Goal: Complete application form

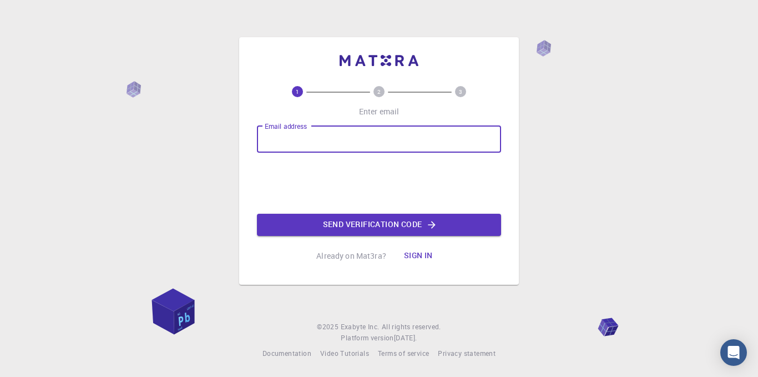
click at [386, 129] on input "Email address" at bounding box center [379, 139] width 244 height 27
type input "refpmod@gmail.com"
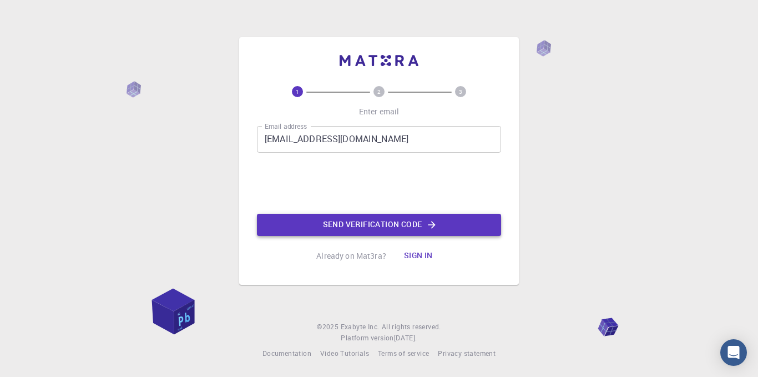
click at [423, 230] on button "Send verification code" at bounding box center [379, 225] width 244 height 22
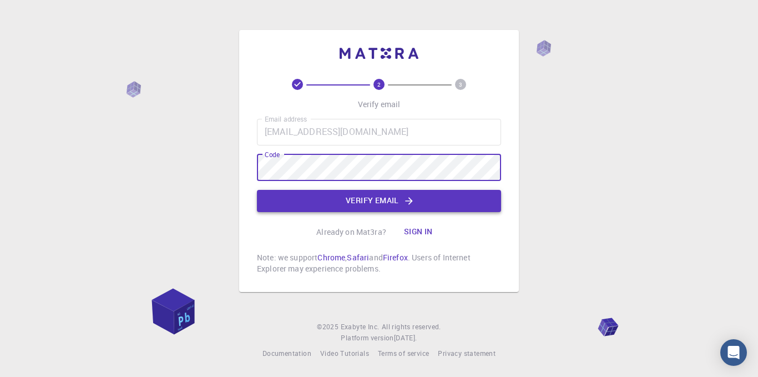
click at [339, 209] on button "Verify email" at bounding box center [379, 201] width 244 height 22
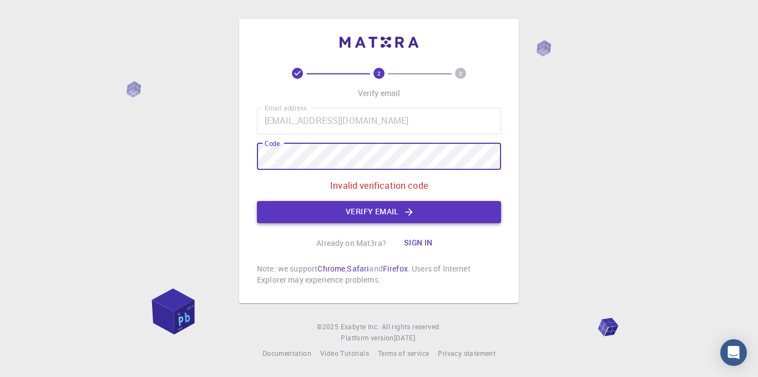
click at [283, 204] on button "Verify email" at bounding box center [379, 212] width 244 height 22
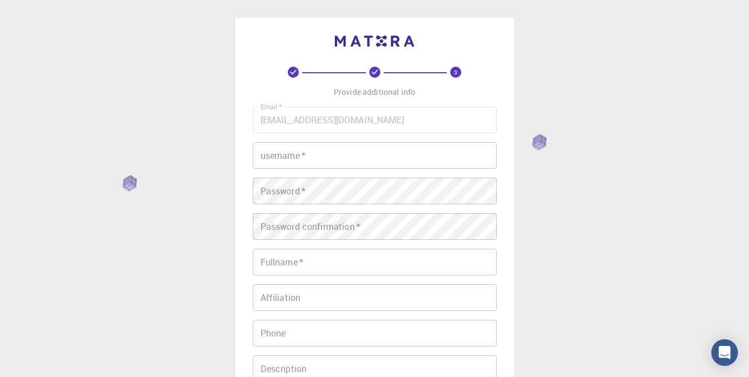
click at [310, 157] on input "username   *" at bounding box center [375, 155] width 244 height 27
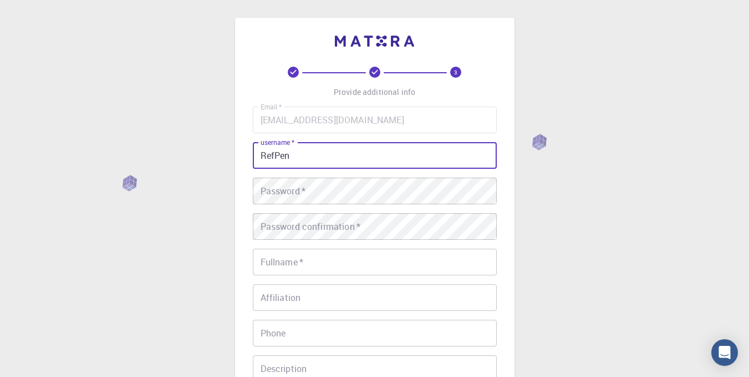
type input "RefPen"
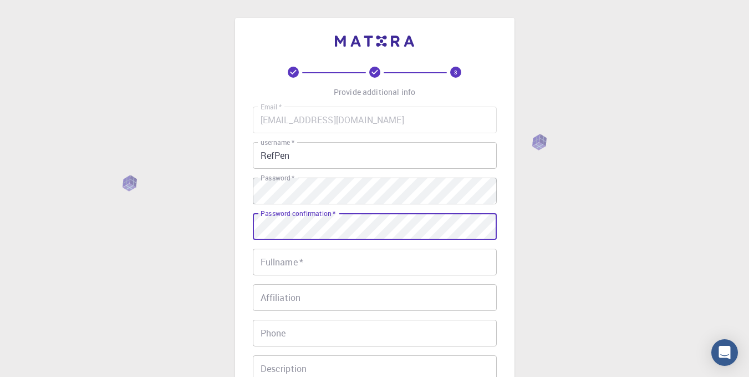
click at [308, 257] on input "Fullname   *" at bounding box center [375, 261] width 244 height 27
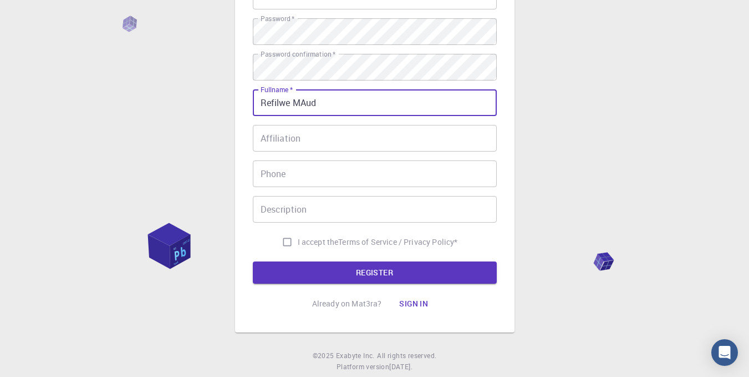
scroll to position [160, 0]
type input "Refilwe MAud"
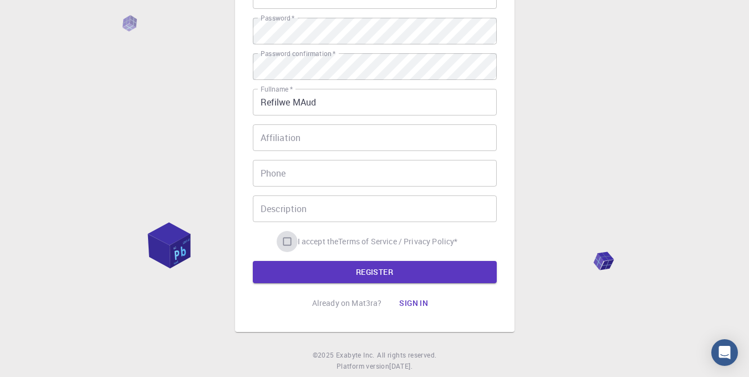
click at [283, 243] on input "I accept the Terms of Service / Privacy Policy *" at bounding box center [287, 241] width 21 height 21
checkbox input "true"
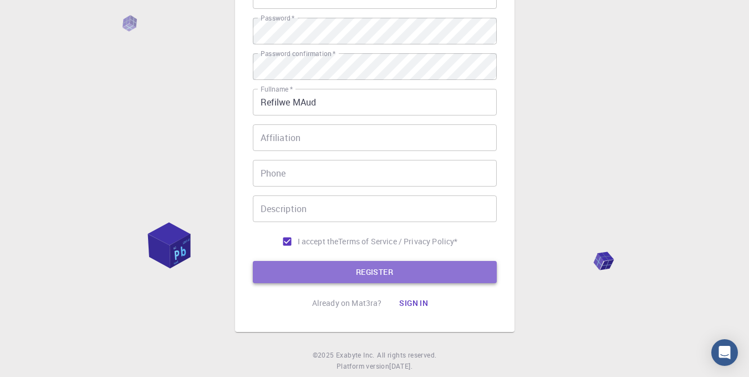
click at [300, 271] on button "REGISTER" at bounding box center [375, 272] width 244 height 22
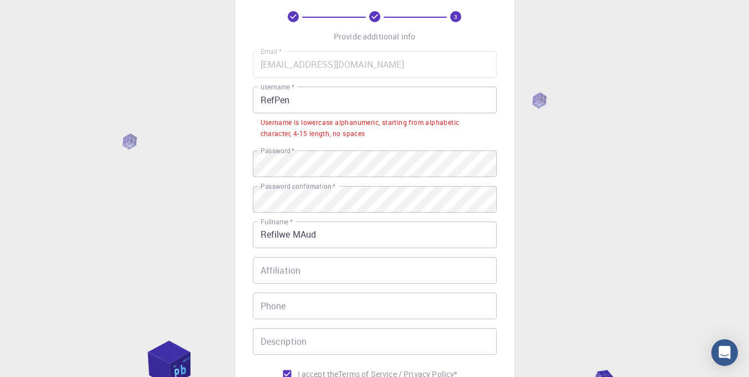
scroll to position [0, 0]
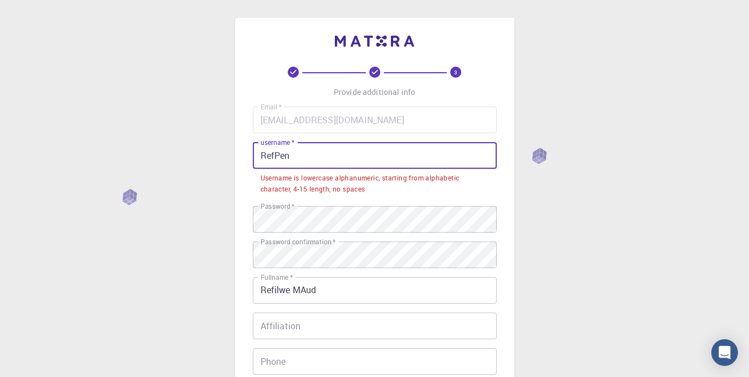
click at [311, 155] on input "RefPen" at bounding box center [375, 155] width 244 height 27
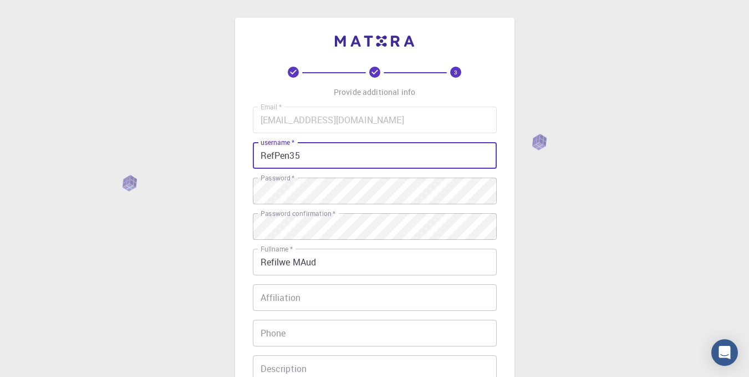
click at [272, 155] on input "RefPen35" at bounding box center [375, 155] width 244 height 27
click at [304, 155] on input "Fluffy_Pen35" at bounding box center [375, 155] width 244 height 27
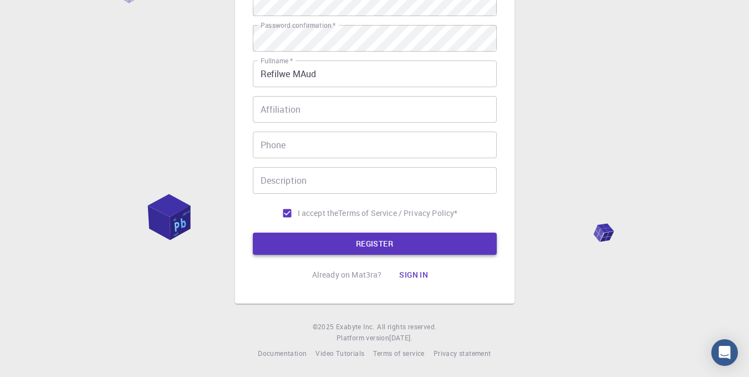
click at [335, 250] on button "REGISTER" at bounding box center [375, 243] width 244 height 22
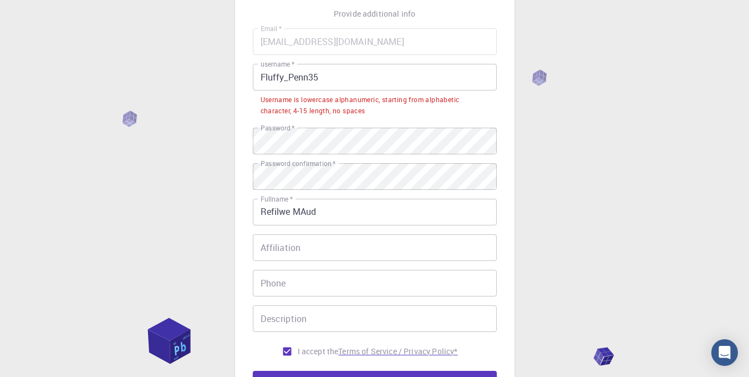
scroll to position [69, 0]
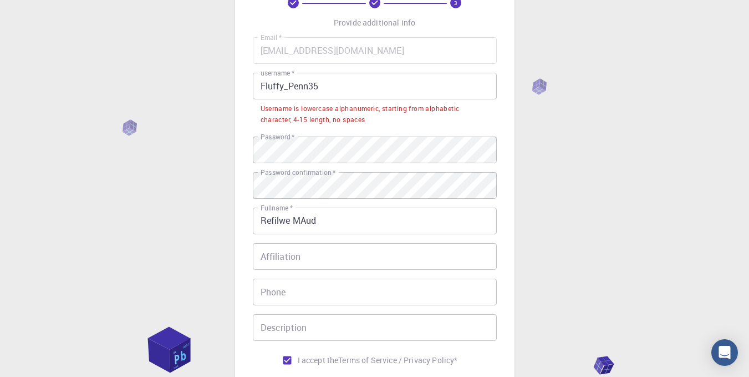
click at [295, 85] on input "Fluffy_Penn35" at bounding box center [375, 86] width 244 height 27
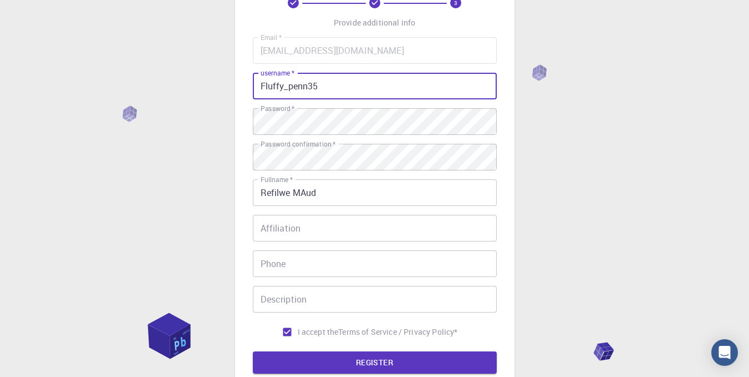
click at [264, 83] on input "Fluffy_penn35" at bounding box center [375, 86] width 244 height 27
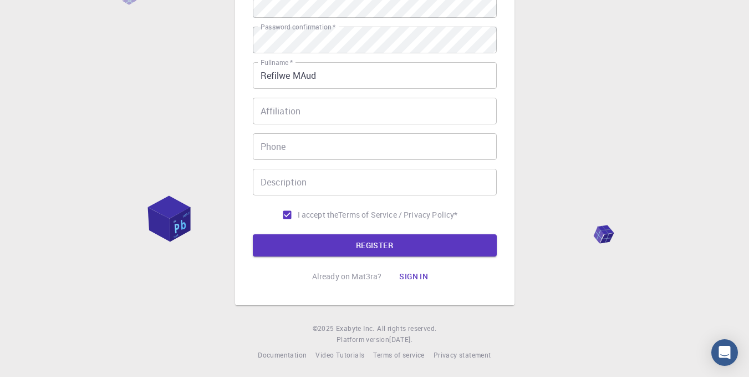
scroll to position [188, 0]
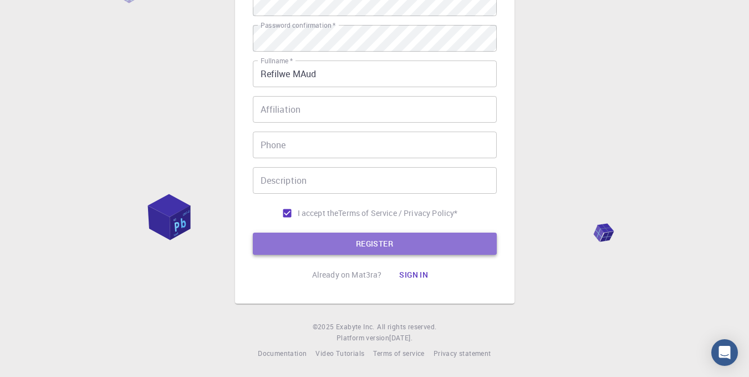
click at [280, 251] on button "REGISTER" at bounding box center [375, 243] width 244 height 22
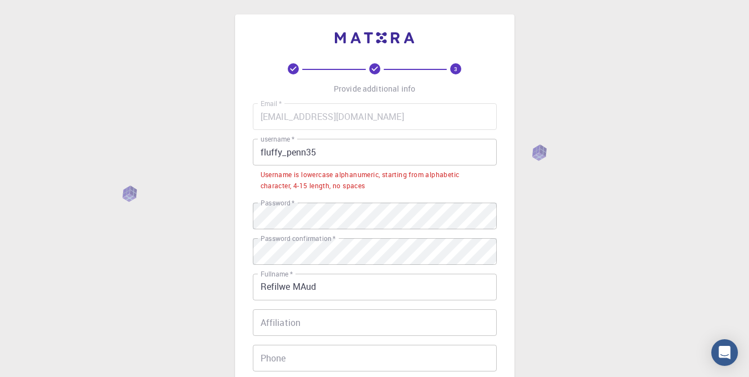
scroll to position [0, 0]
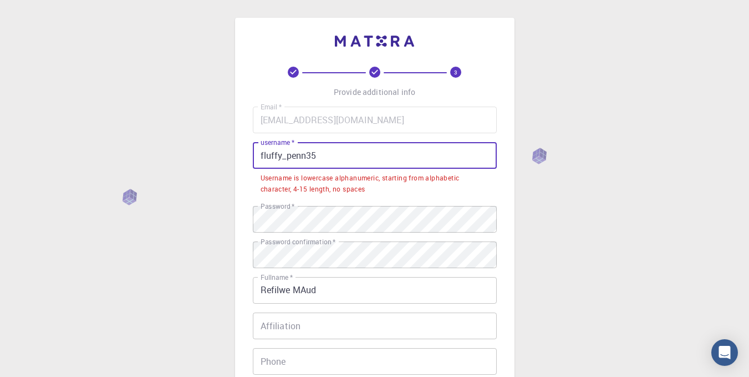
click at [287, 158] on input "fluffy_penn35" at bounding box center [375, 155] width 244 height 27
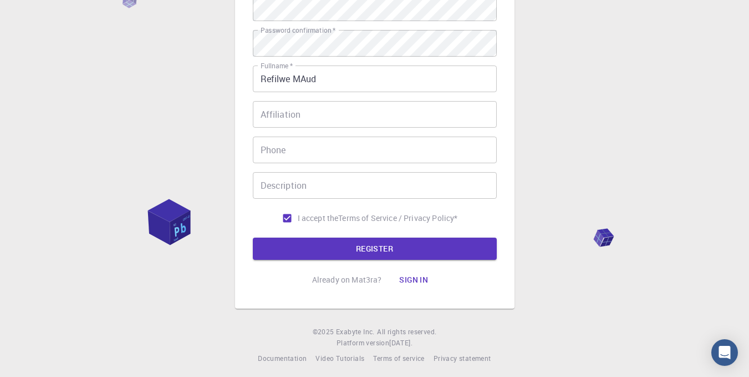
scroll to position [188, 0]
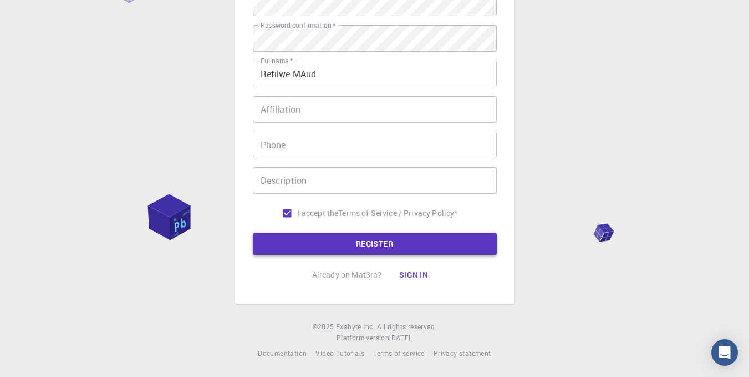
type input "fluffypenn35"
click at [295, 241] on button "REGISTER" at bounding box center [375, 243] width 244 height 22
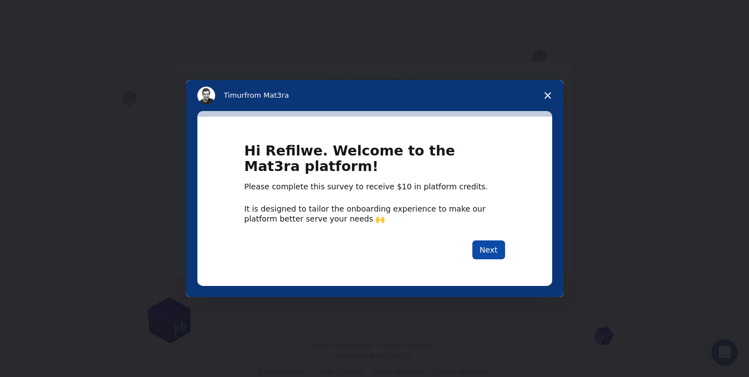
click at [486, 252] on button "Next" at bounding box center [489, 249] width 33 height 19
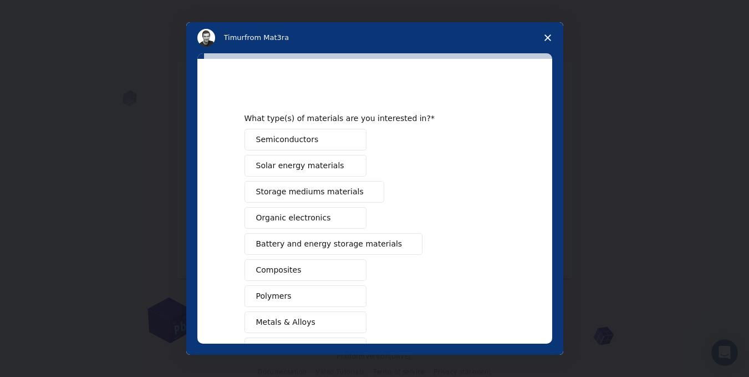
click at [348, 138] on span "Intercom messenger" at bounding box center [350, 139] width 9 height 9
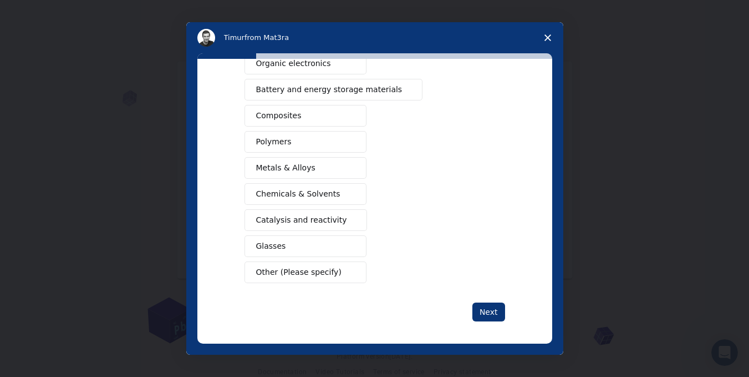
scroll to position [159, 0]
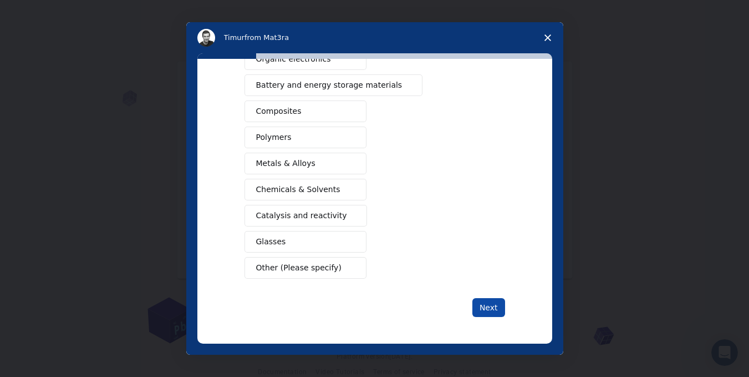
click at [479, 311] on button "Next" at bounding box center [489, 307] width 33 height 19
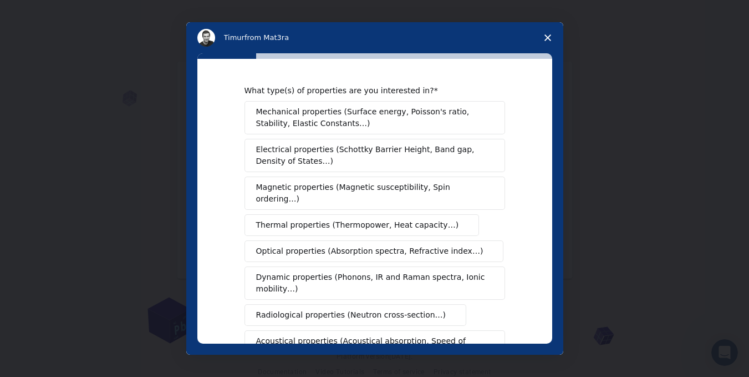
click at [433, 152] on span "Electrical properties (Schottky Barrier Height, Band gap, Density of States…)" at bounding box center [371, 155] width 231 height 23
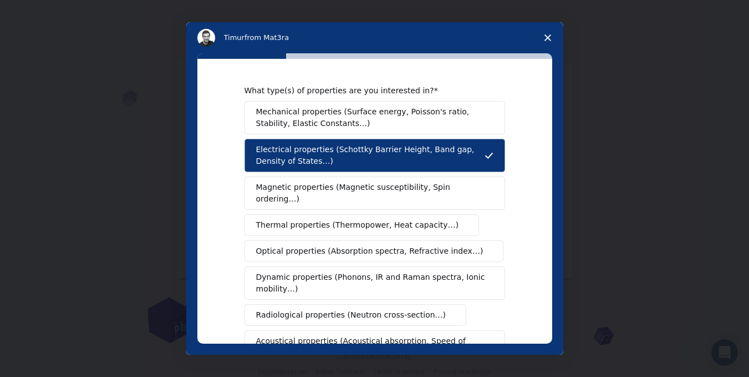
scroll to position [216, 0]
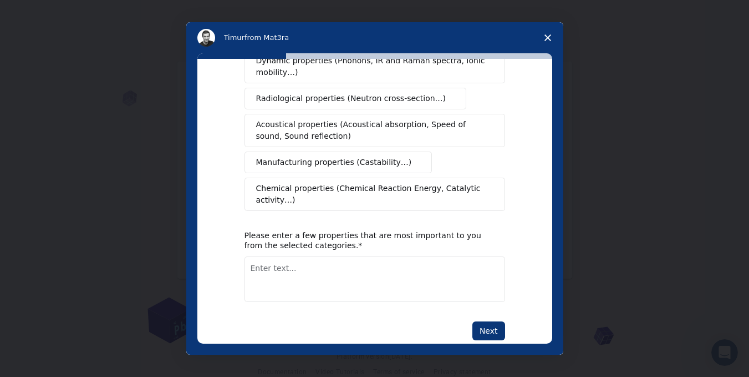
click at [414, 256] on textarea "Enter text..." at bounding box center [375, 278] width 261 height 45
click at [387, 256] on textarea "hole mobility, conductivity," at bounding box center [375, 278] width 261 height 45
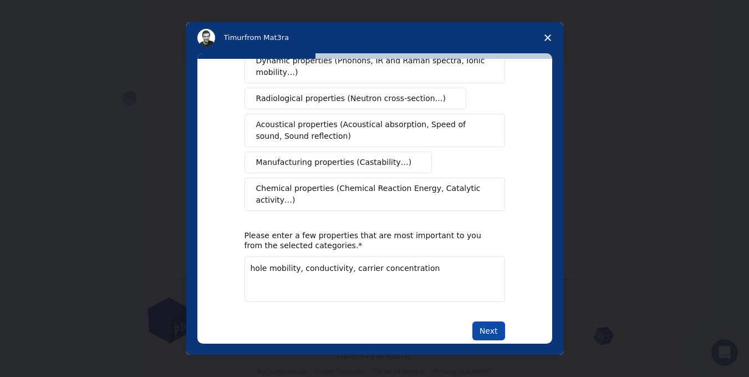
type textarea "hole mobility, conductivity, carrier concentration"
click at [486, 321] on button "Next" at bounding box center [489, 330] width 33 height 19
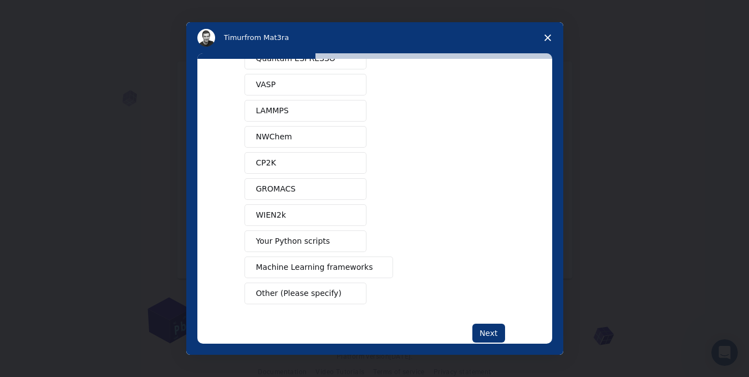
scroll to position [79, 0]
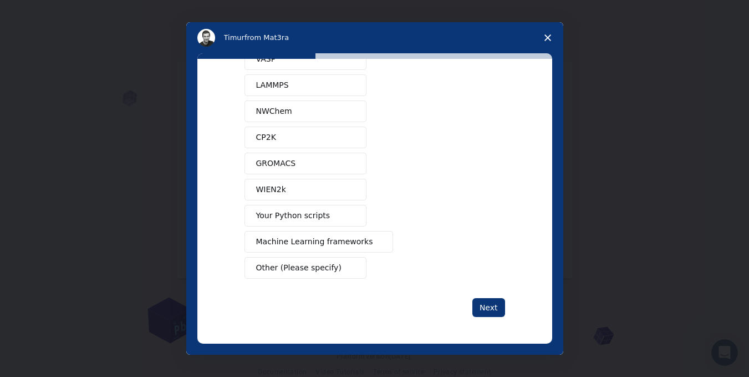
click at [354, 278] on button "Other (Please specify)" at bounding box center [306, 268] width 122 height 22
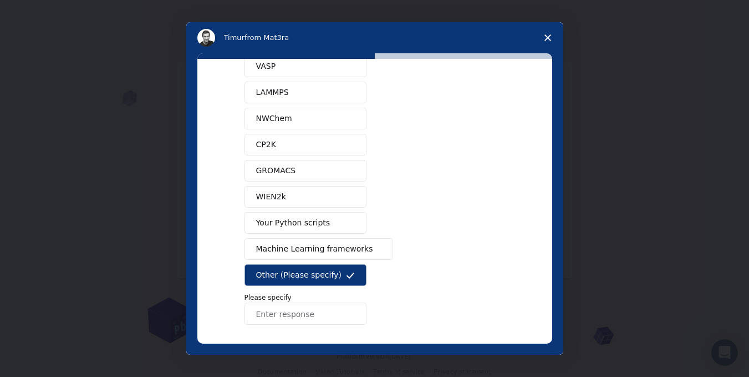
scroll to position [118, 0]
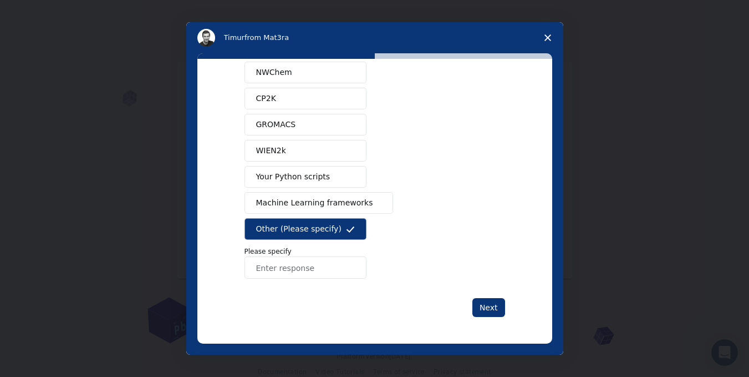
click at [342, 274] on input "Enter response" at bounding box center [306, 267] width 122 height 22
type input "origin"
click at [478, 308] on button "Next" at bounding box center [489, 307] width 33 height 19
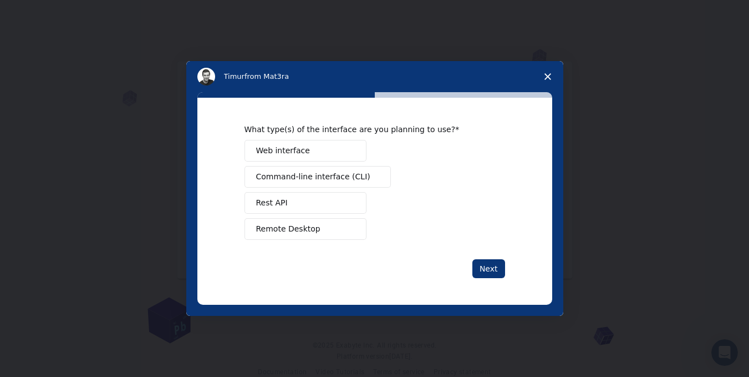
click at [345, 224] on button "Remote Desktop" at bounding box center [306, 229] width 122 height 22
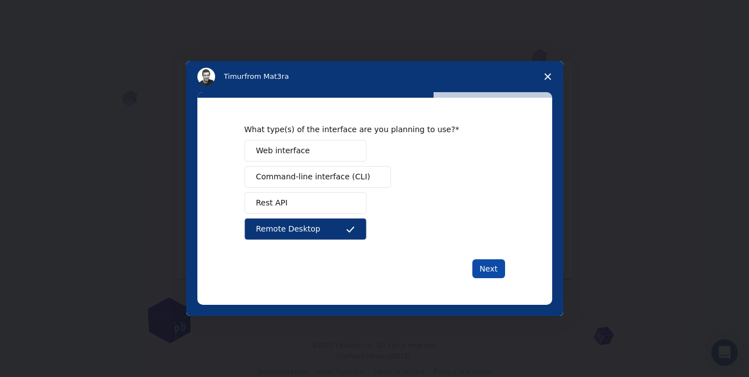
click at [488, 272] on button "Next" at bounding box center [489, 268] width 33 height 19
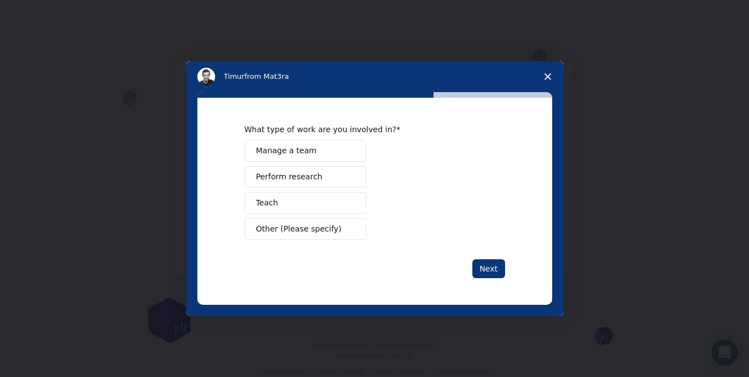
click at [357, 180] on button "Perform research" at bounding box center [306, 177] width 122 height 22
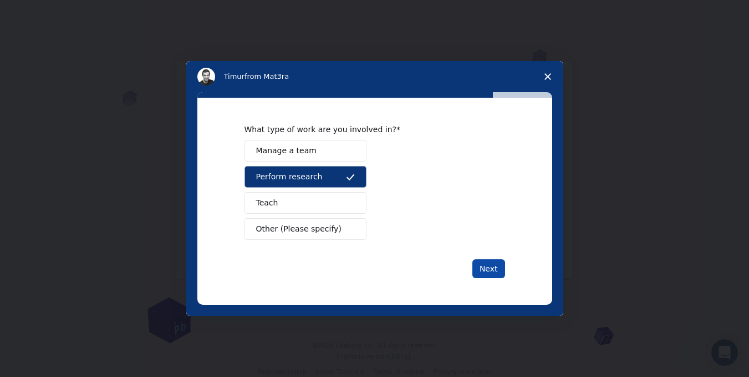
click at [479, 264] on button "Next" at bounding box center [489, 268] width 33 height 19
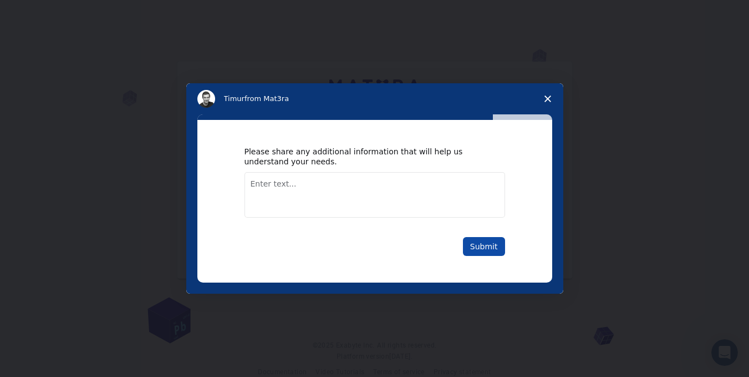
click at [480, 246] on button "Submit" at bounding box center [484, 246] width 42 height 19
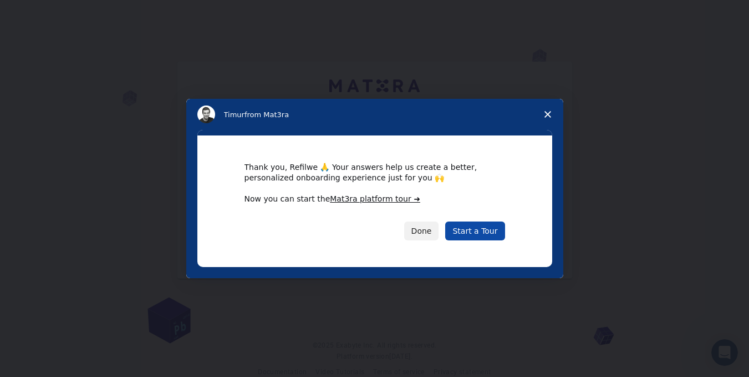
click at [468, 230] on link "Start a Tour" at bounding box center [474, 230] width 59 height 19
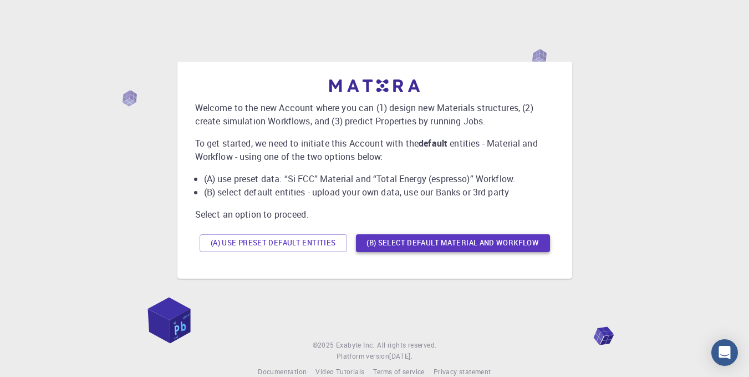
click at [388, 246] on button "(B) Select default material and workflow" at bounding box center [453, 243] width 194 height 18
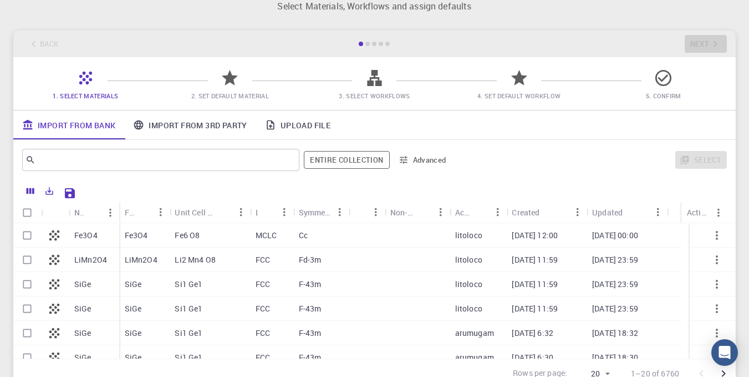
scroll to position [30, 0]
click at [215, 166] on input "text" at bounding box center [156, 159] width 242 height 16
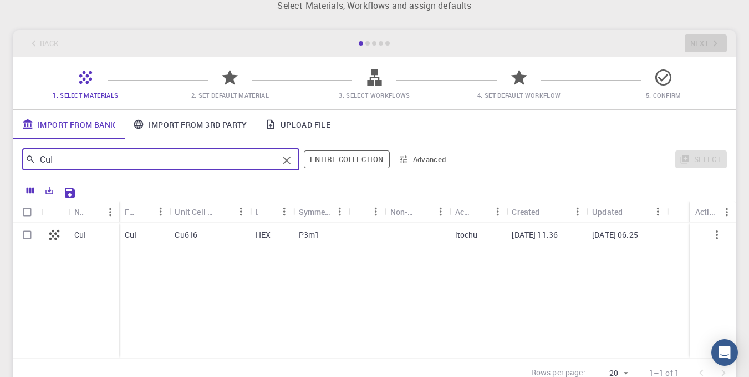
type input "CuI"
click at [296, 125] on link "Upload File" at bounding box center [297, 124] width 83 height 29
